Goal: Information Seeking & Learning: Learn about a topic

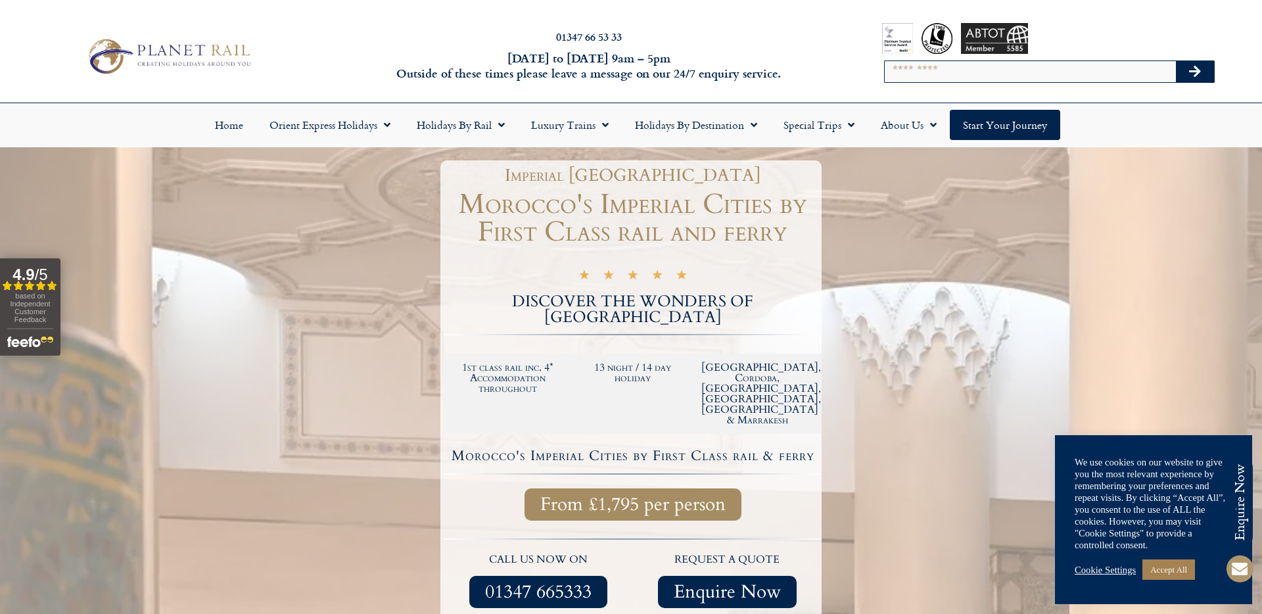
click at [185, 46] on img at bounding box center [169, 56] width 174 height 43
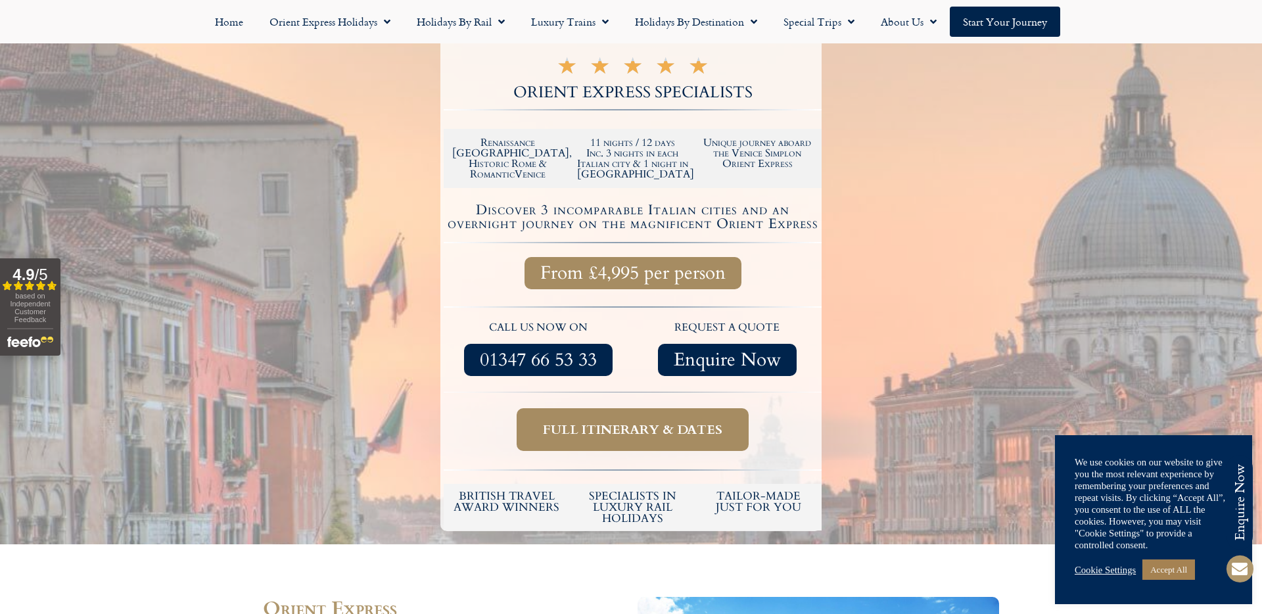
scroll to position [302, 0]
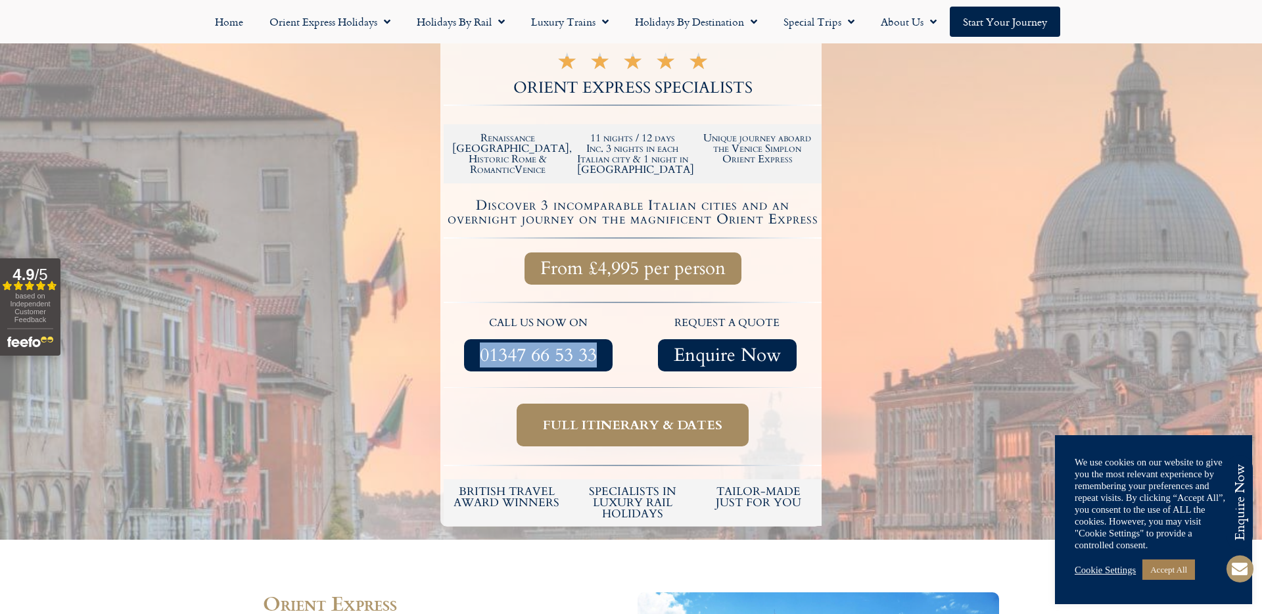
drag, startPoint x: 624, startPoint y: 354, endPoint x: 471, endPoint y: 355, distance: 153.2
click at [471, 355] on div "01347 66 53 33" at bounding box center [538, 355] width 176 height 32
copy span "01347 66 53 33"
click at [387, 315] on div at bounding box center [631, 209] width 1262 height 662
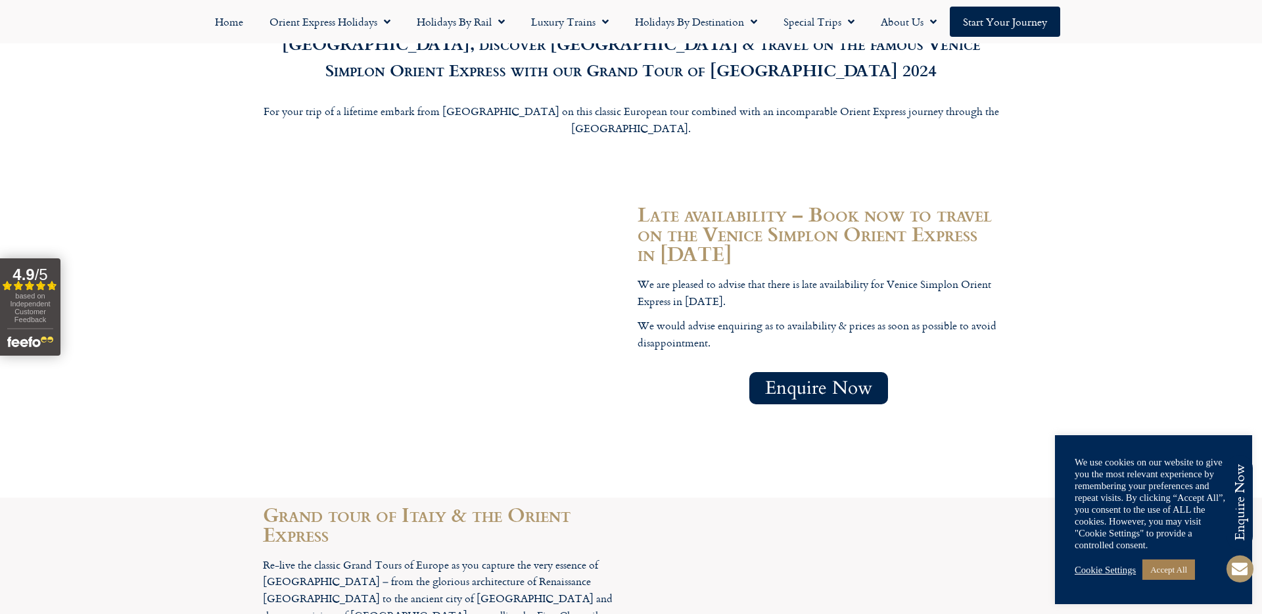
scroll to position [1498, 0]
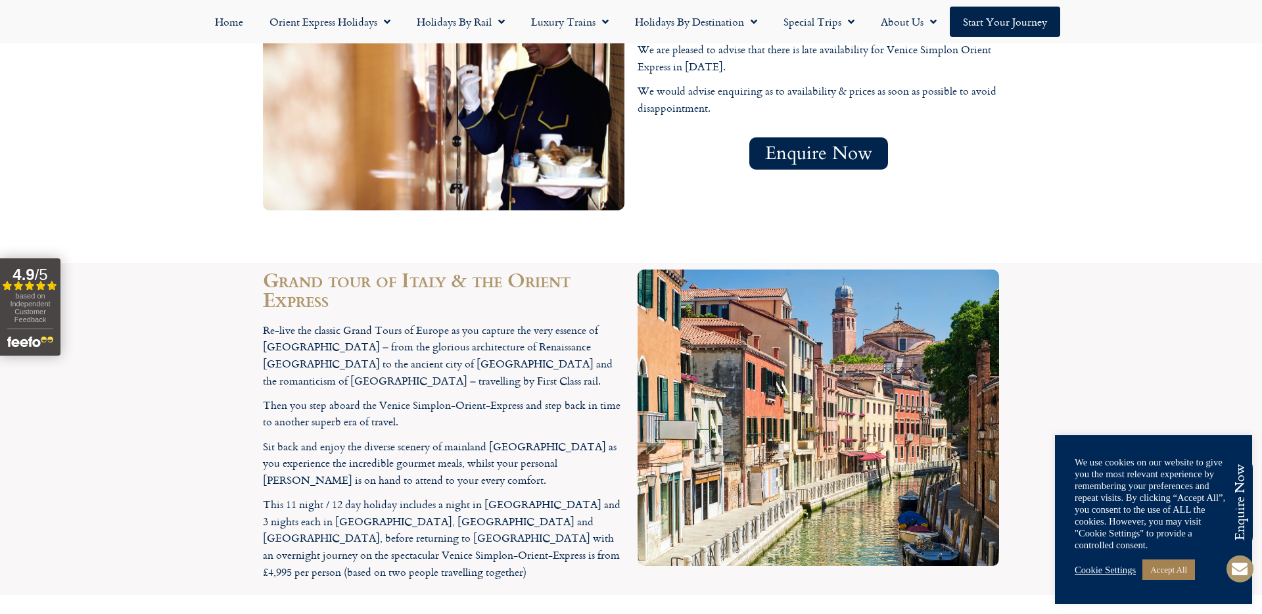
click at [387, 322] on p "Re-live the classic Grand Tours of Europe as you capture the very essence of It…" at bounding box center [444, 355] width 362 height 67
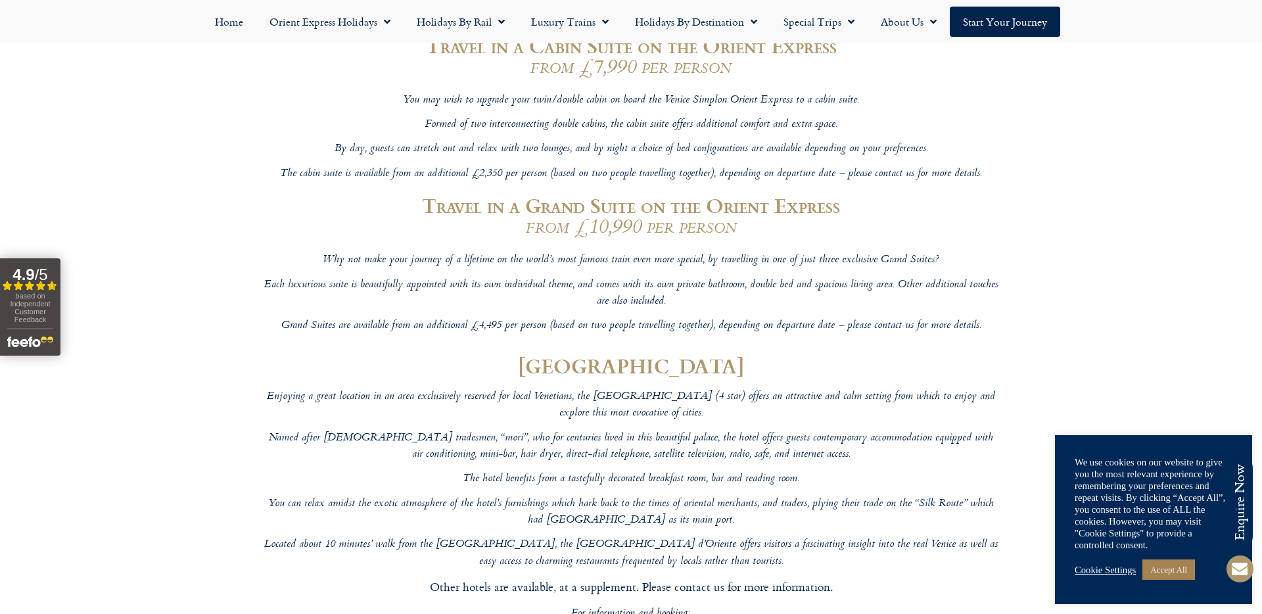
scroll to position [6197, 0]
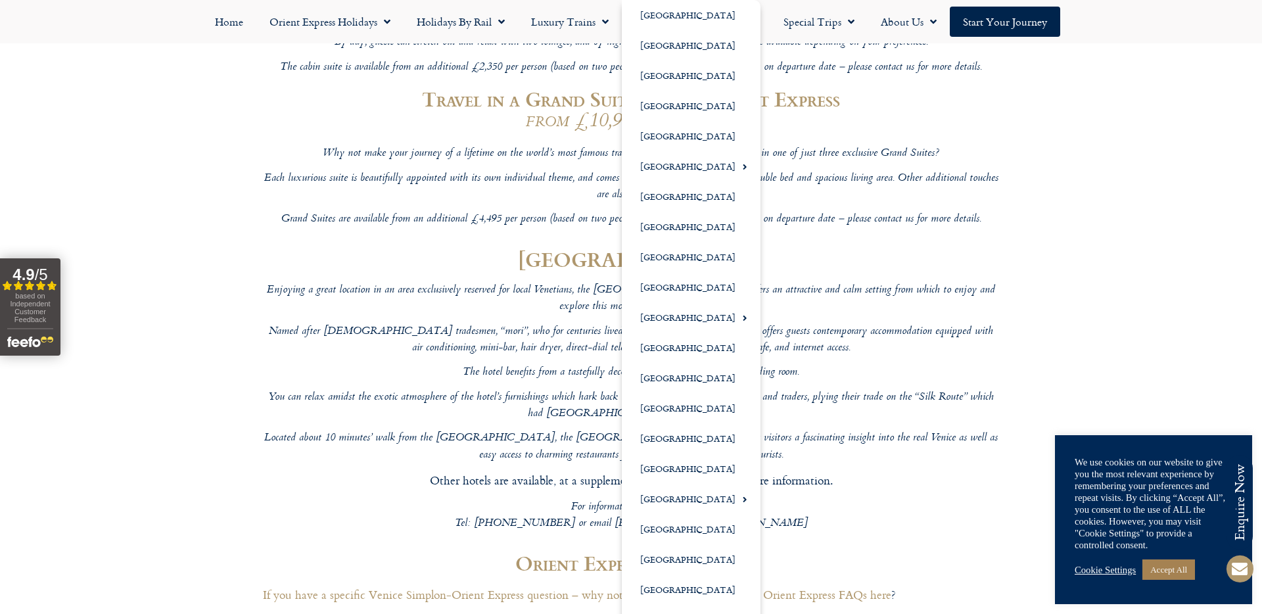
click at [909, 275] on div "Enjoying a great location in an area exclusively reserved for local Venetians, …" at bounding box center [631, 467] width 750 height 385
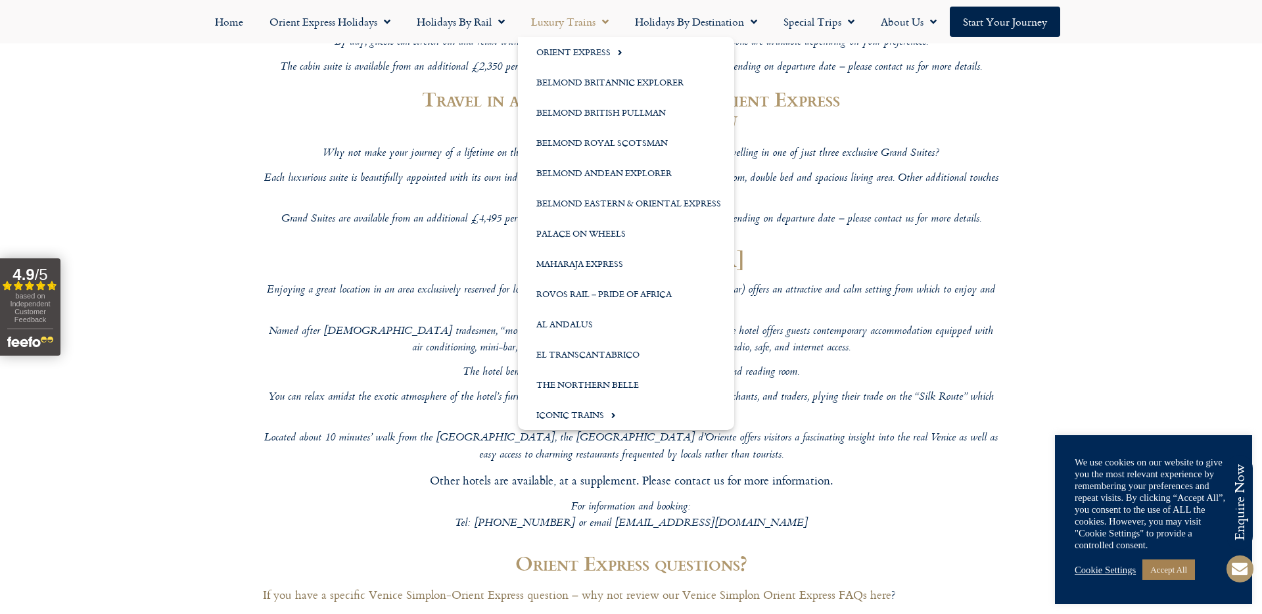
click at [430, 586] on link "If you have a specific Venice Simplon-Orient Express question – why not review …" at bounding box center [577, 595] width 629 height 18
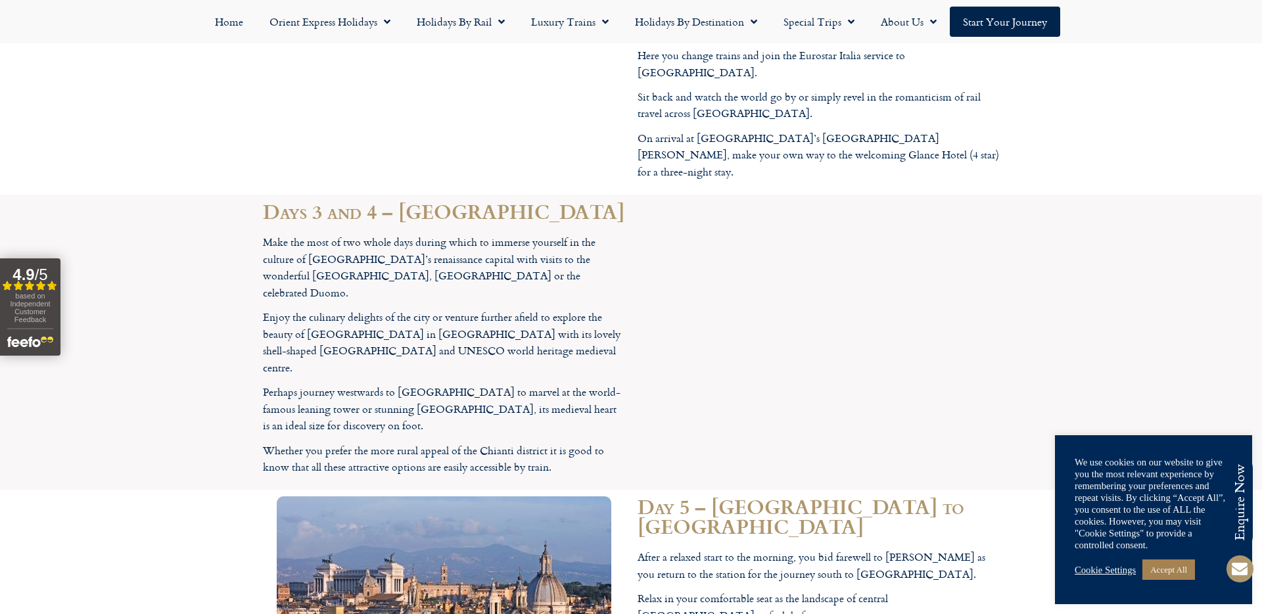
scroll to position [2594, 0]
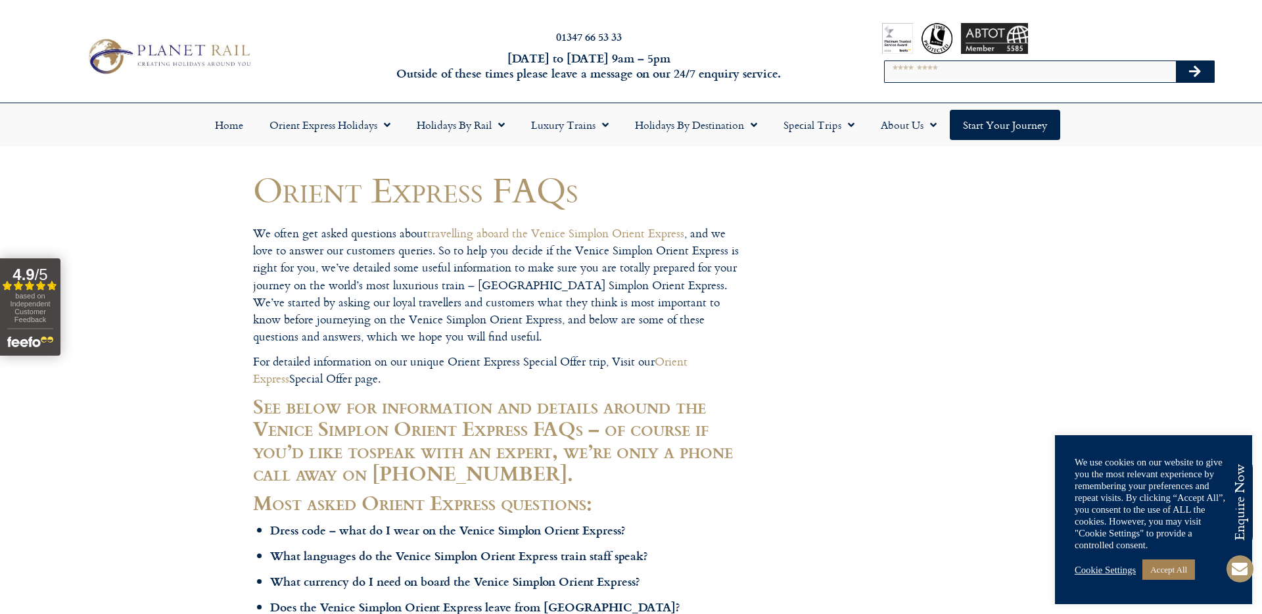
drag, startPoint x: 395, startPoint y: 14, endPoint x: 372, endPoint y: 3, distance: 25.3
click at [395, 14] on div "01347 66 53 33 Monday to Friday 9am – 5pm Outside of these times please leave a…" at bounding box center [631, 56] width 1262 height 93
click at [222, 44] on img at bounding box center [169, 56] width 174 height 43
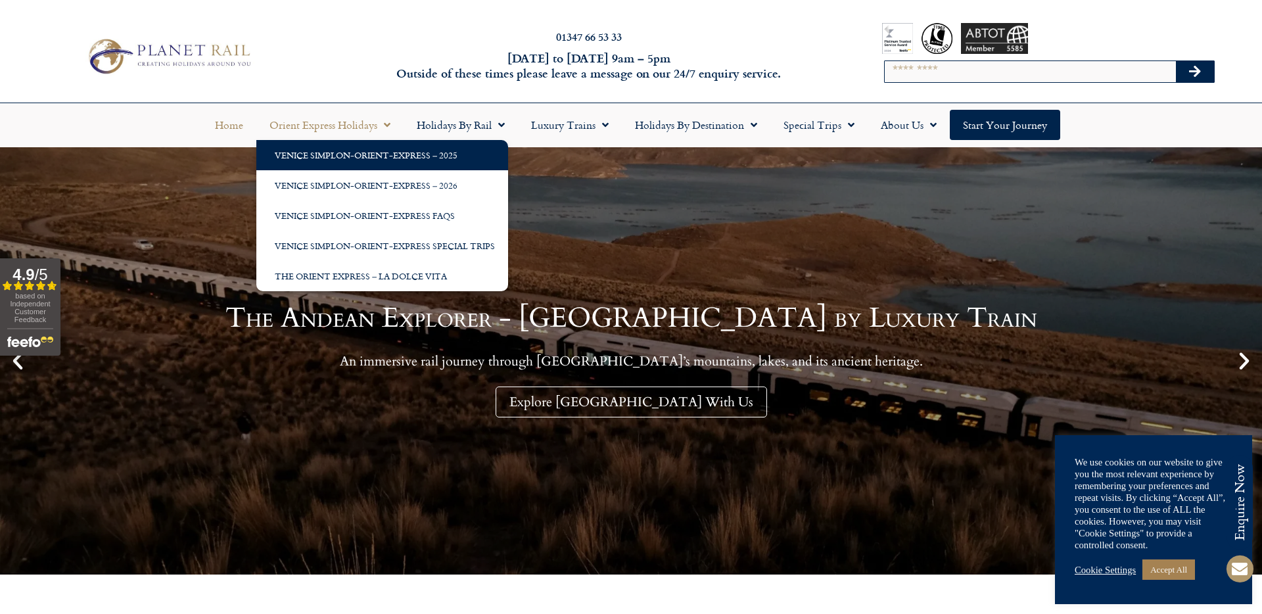
click at [320, 160] on link "Venice Simplon-Orient-Express – 2025" at bounding box center [382, 155] width 252 height 30
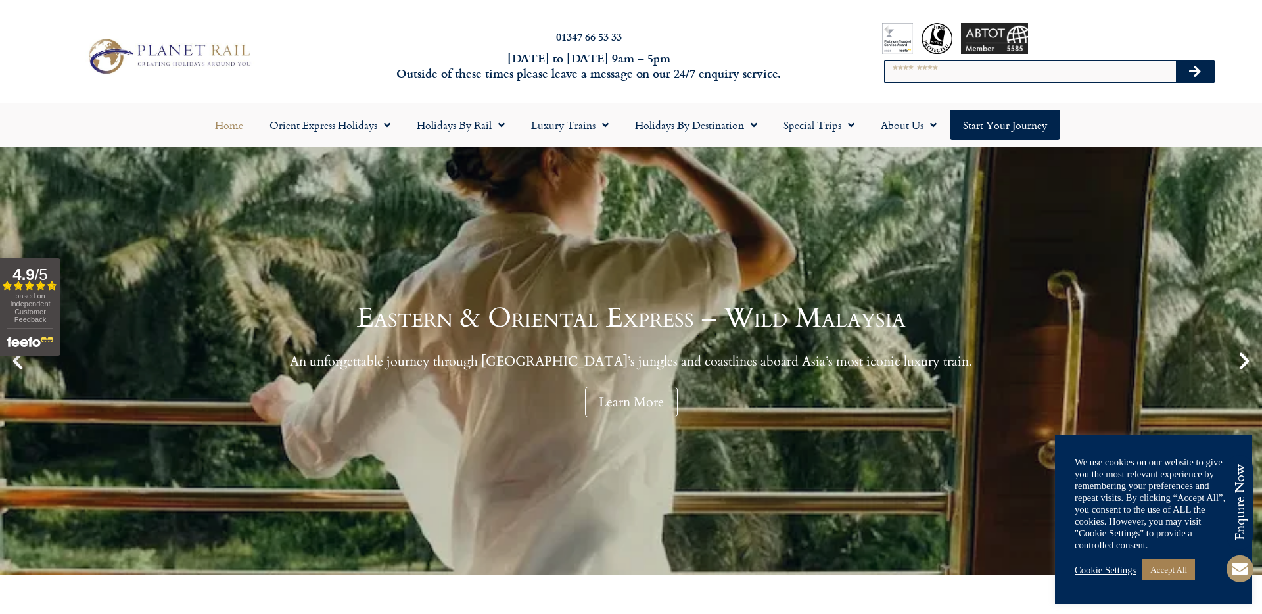
click at [323, 57] on div at bounding box center [168, 56] width 337 height 49
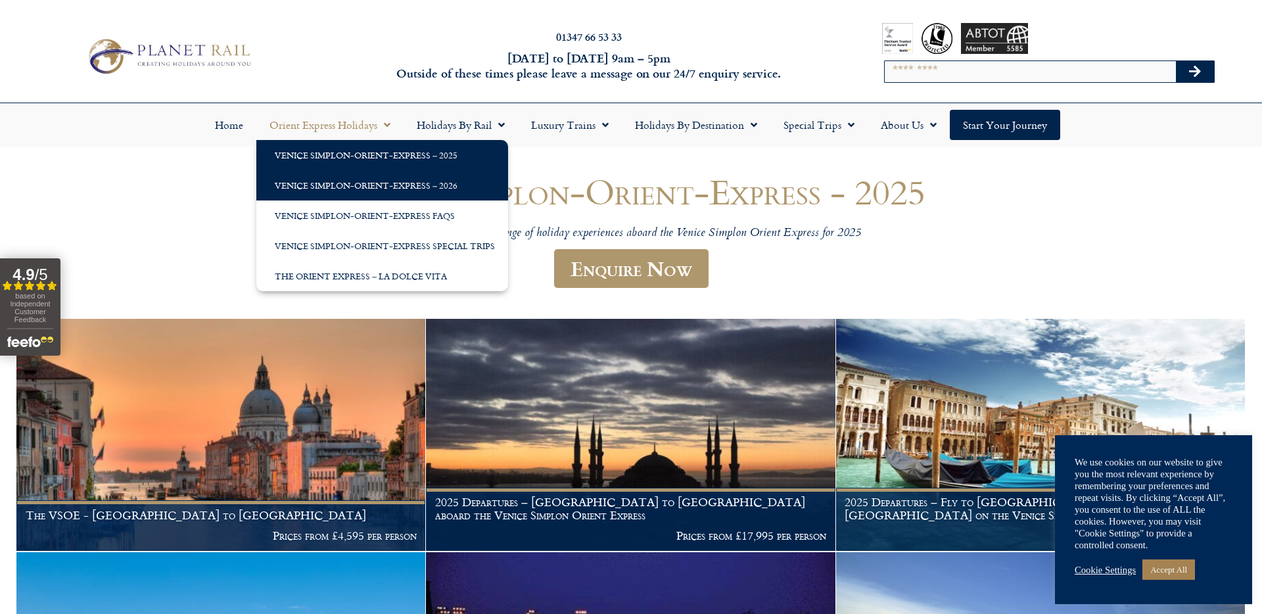
click at [345, 178] on link "Venice Simplon-Orient-Express – 2026" at bounding box center [382, 185] width 252 height 30
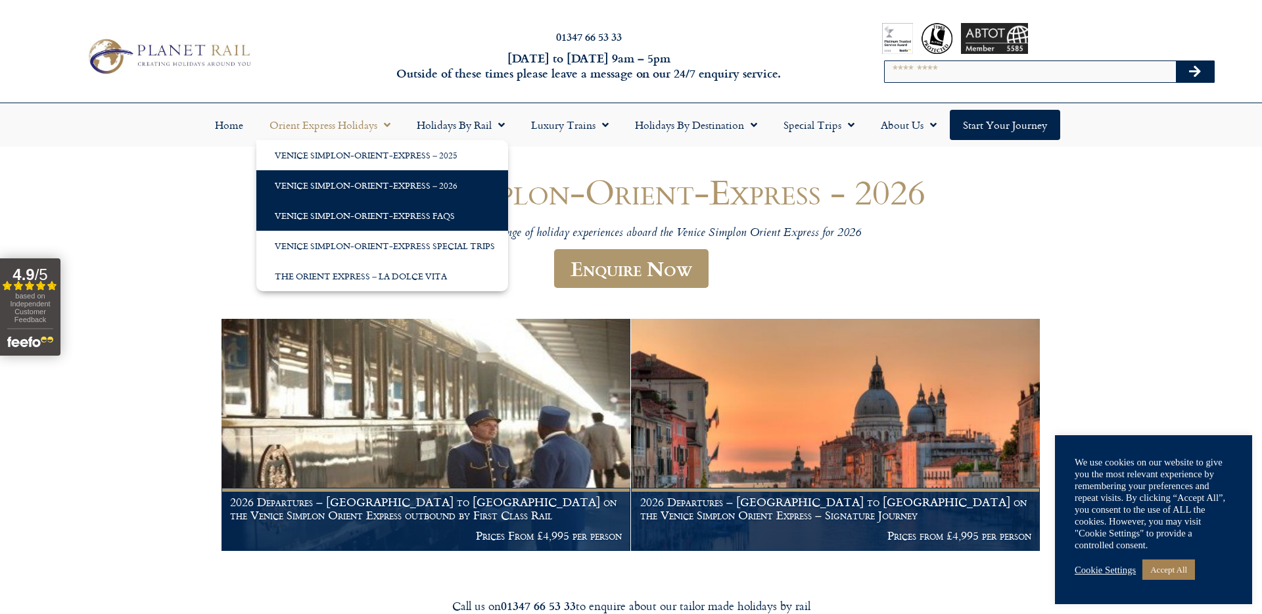
click at [350, 219] on link "Venice Simplon-Orient-Express FAQs" at bounding box center [382, 216] width 252 height 30
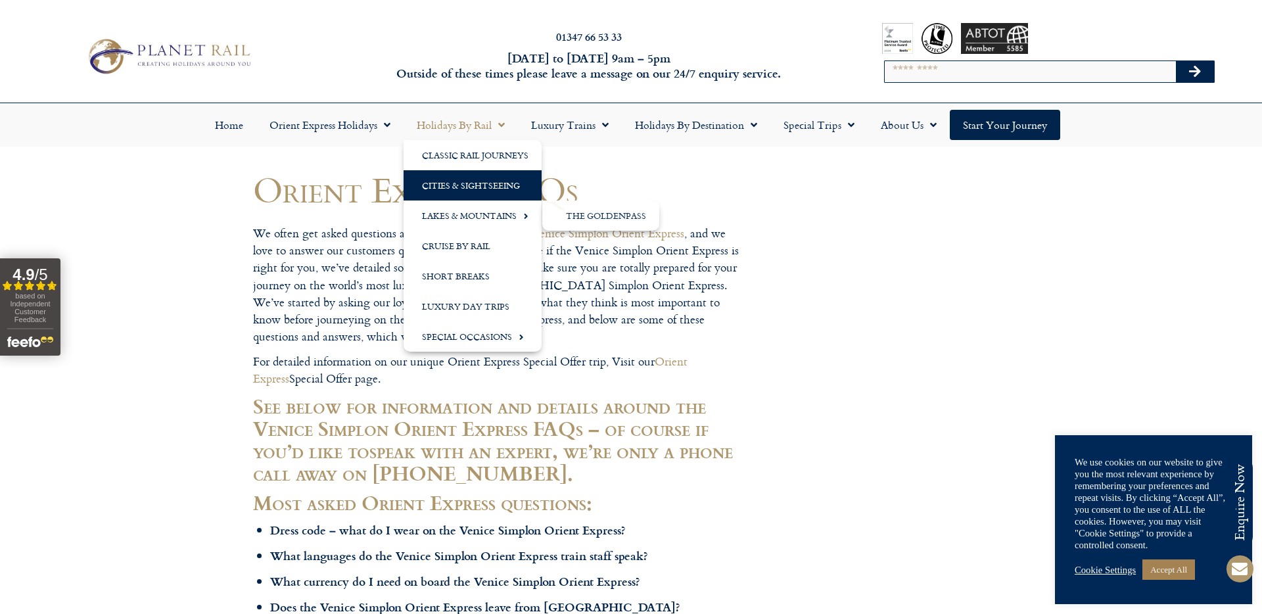
click at [502, 187] on link "Cities & Sightseeing" at bounding box center [473, 185] width 138 height 30
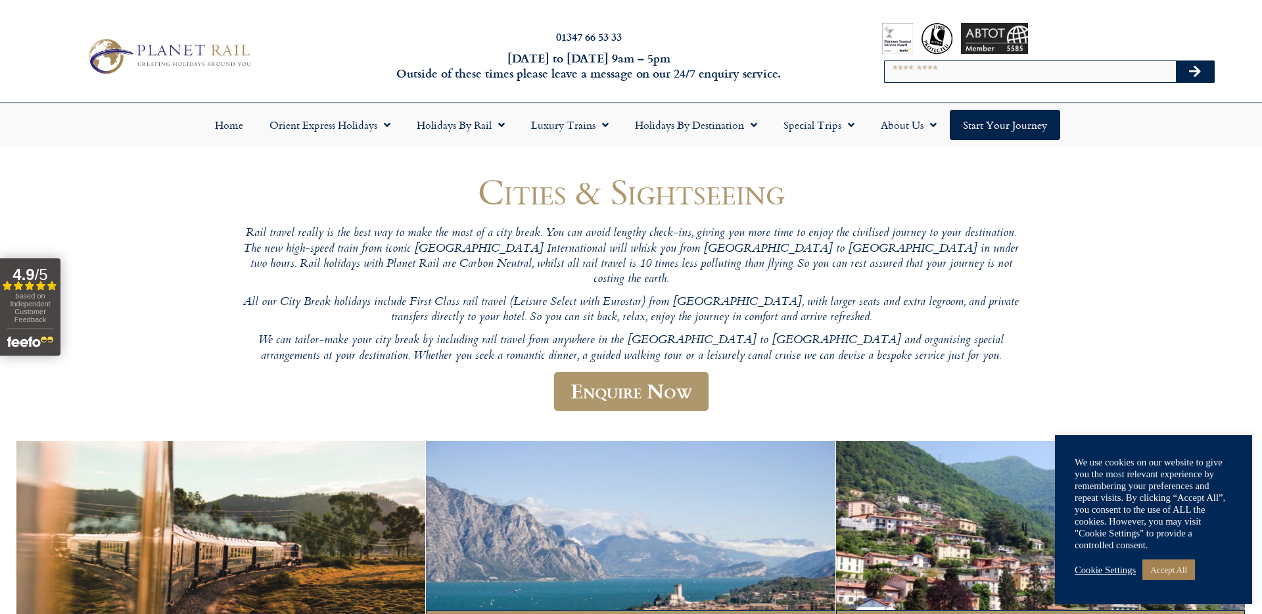
click at [225, 52] on img at bounding box center [169, 56] width 174 height 43
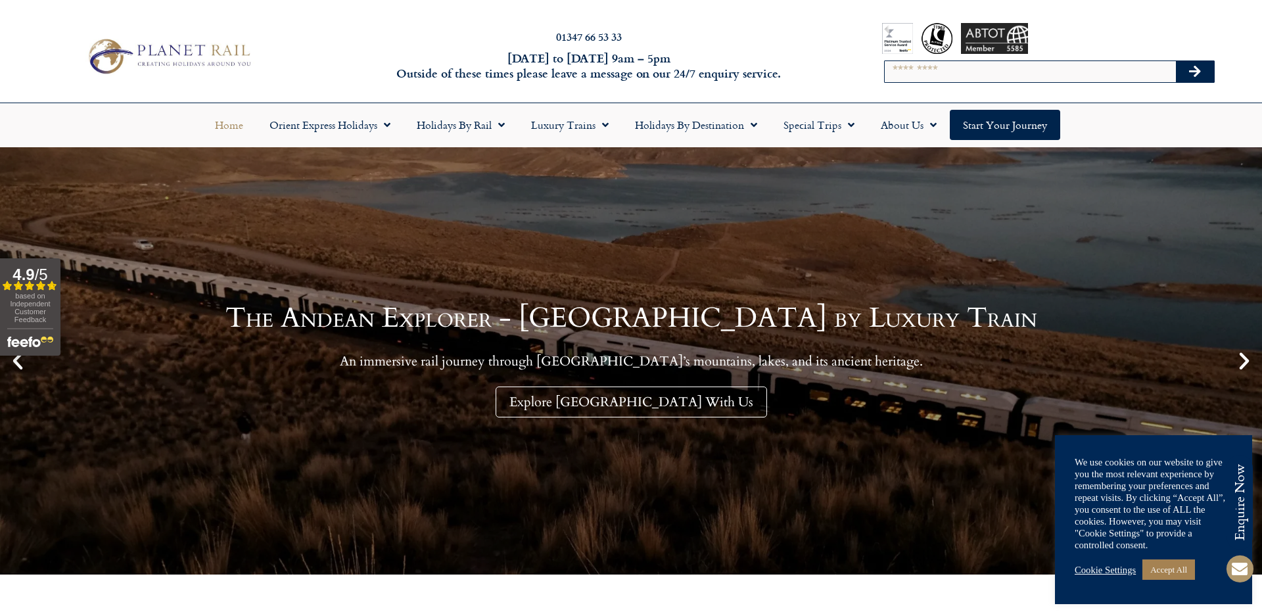
click at [202, 60] on img at bounding box center [169, 56] width 174 height 43
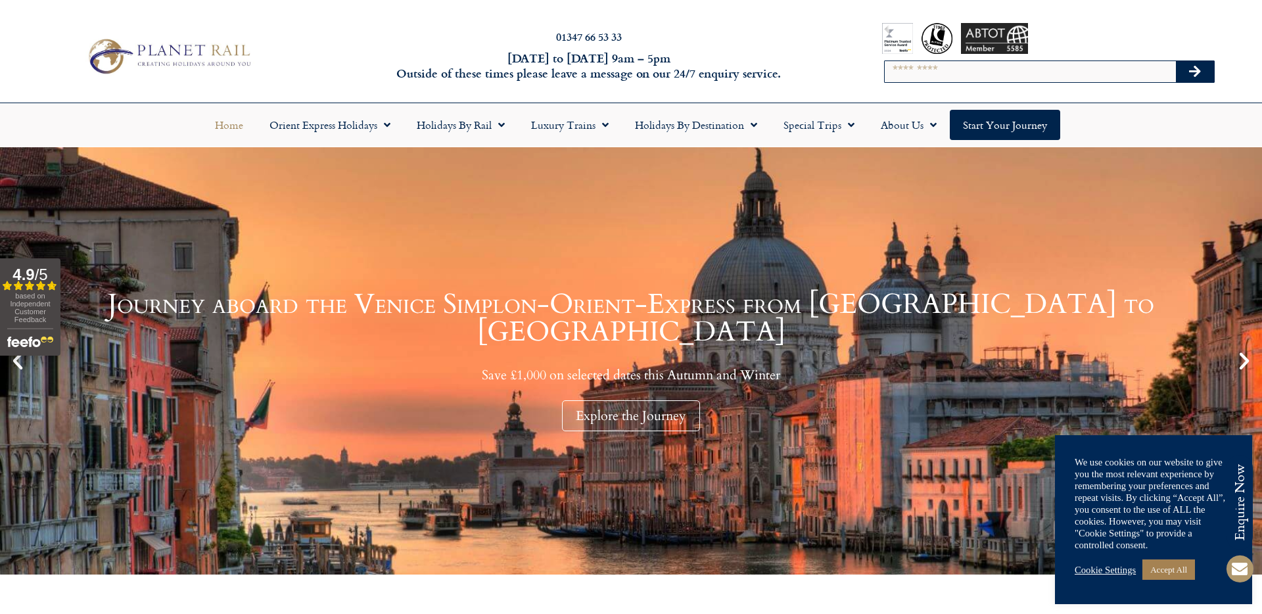
drag, startPoint x: 316, startPoint y: 26, endPoint x: 293, endPoint y: 24, distance: 23.1
click at [316, 26] on div "01347 66 53 33 Monday to Friday 9am – 5pm Outside of these times please leave a…" at bounding box center [631, 56] width 1262 height 93
drag, startPoint x: 85, startPoint y: 24, endPoint x: 325, endPoint y: 82, distance: 246.8
click at [329, 78] on div "01347 66 53 33 Monday to Friday 9am – 5pm Outside of these times please leave a…" at bounding box center [631, 56] width 1262 height 93
click at [324, 83] on div "01347 66 53 33 Monday to Friday 9am – 5pm Outside of these times please leave a…" at bounding box center [631, 56] width 1262 height 93
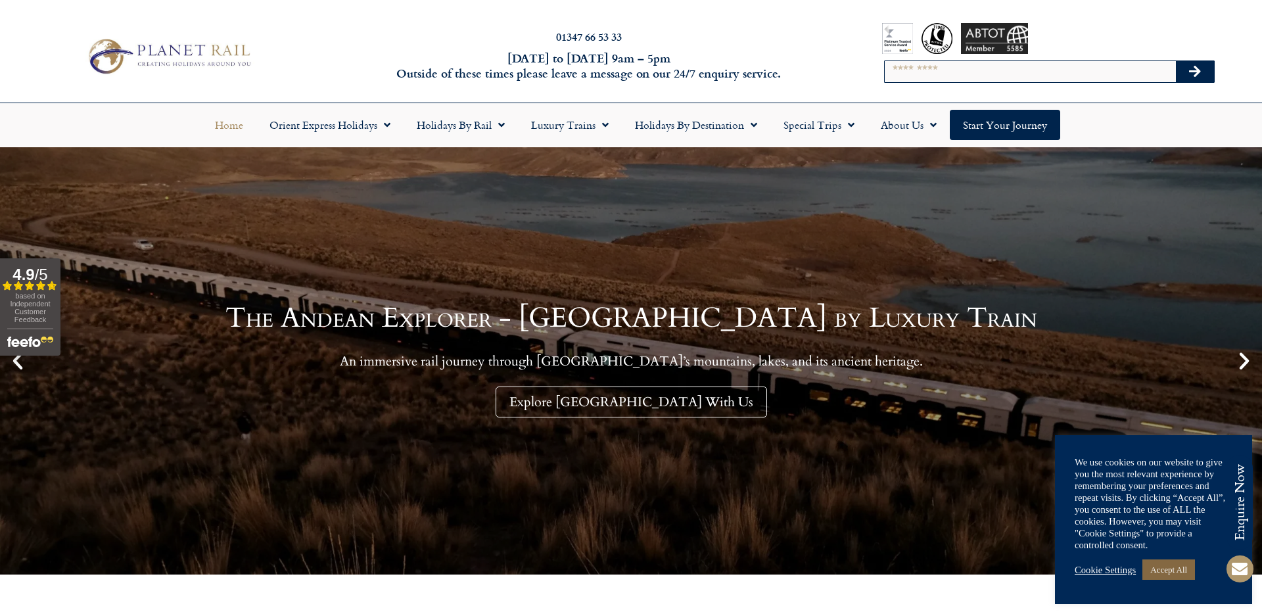
click at [1171, 575] on link "Accept All" at bounding box center [1169, 569] width 53 height 20
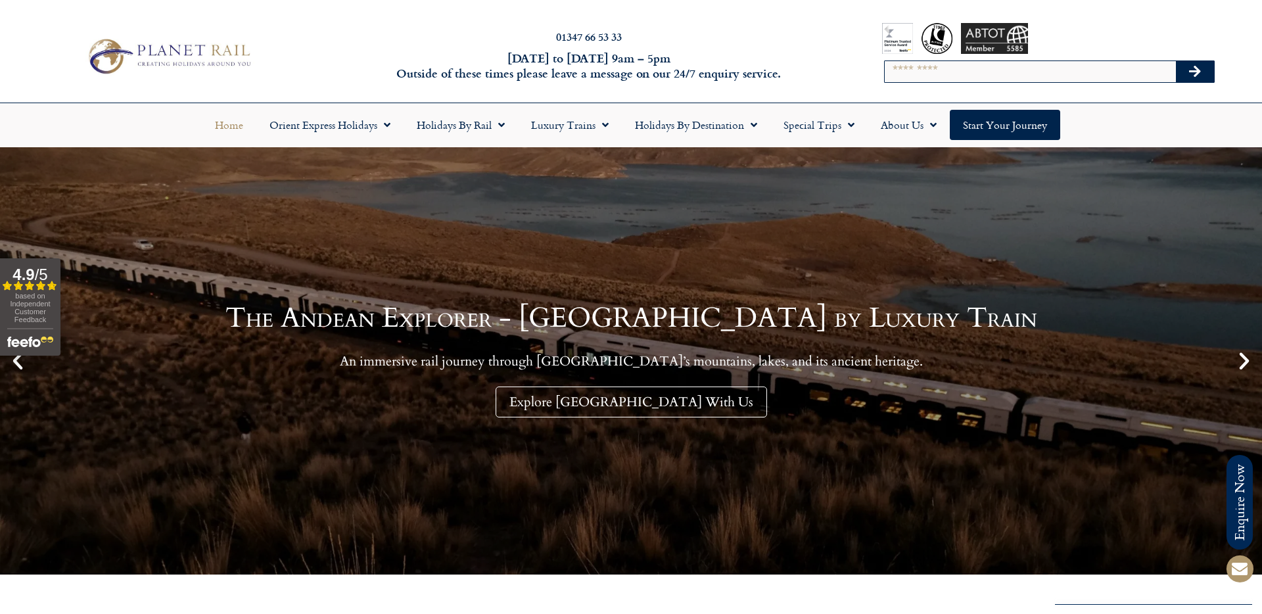
click at [914, 473] on div "The Andean Explorer - South America by Luxury Train An immersive rail journey t…" at bounding box center [631, 360] width 1262 height 427
